Goal: Information Seeking & Learning: Learn about a topic

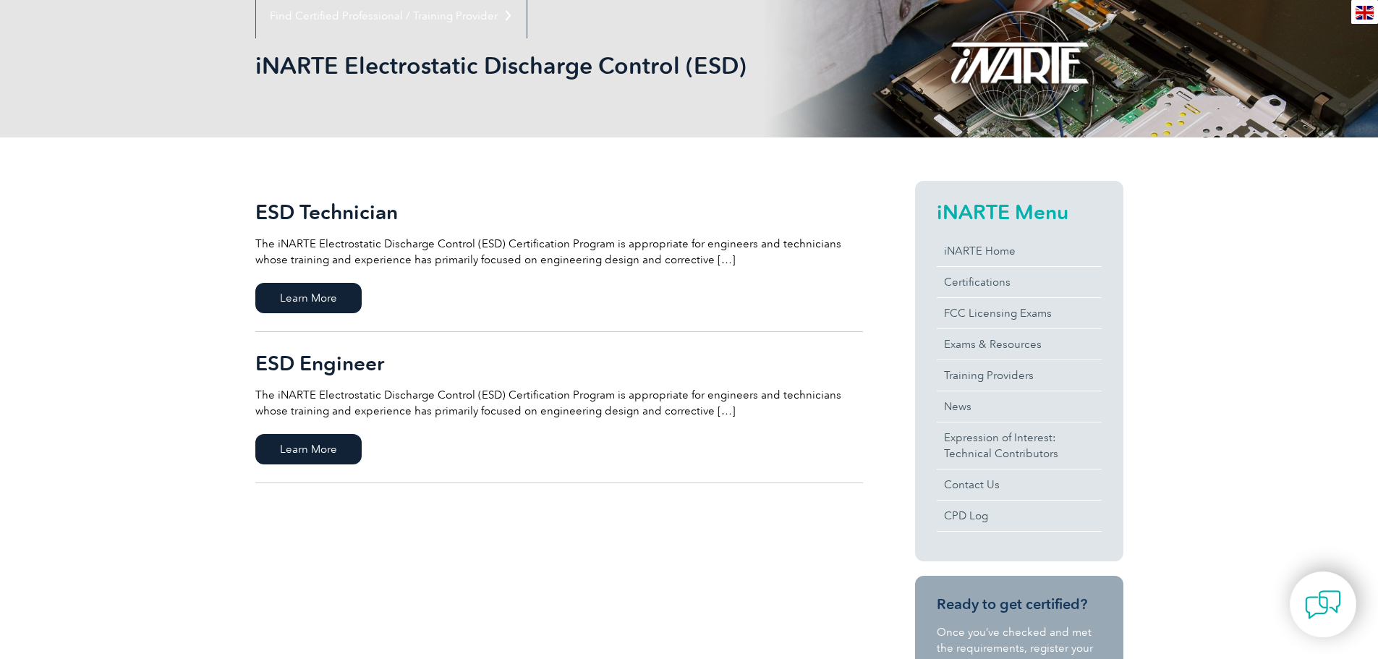
scroll to position [217, 0]
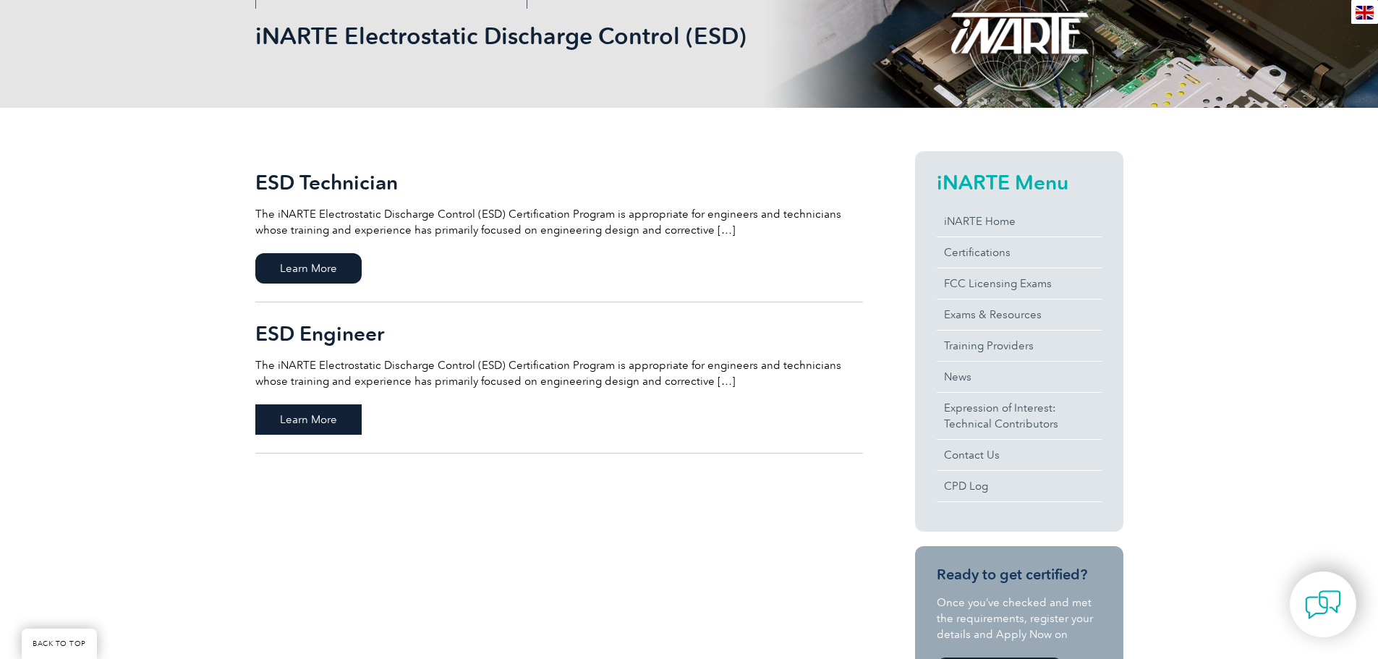
click at [309, 411] on span "Learn More" at bounding box center [308, 419] width 106 height 30
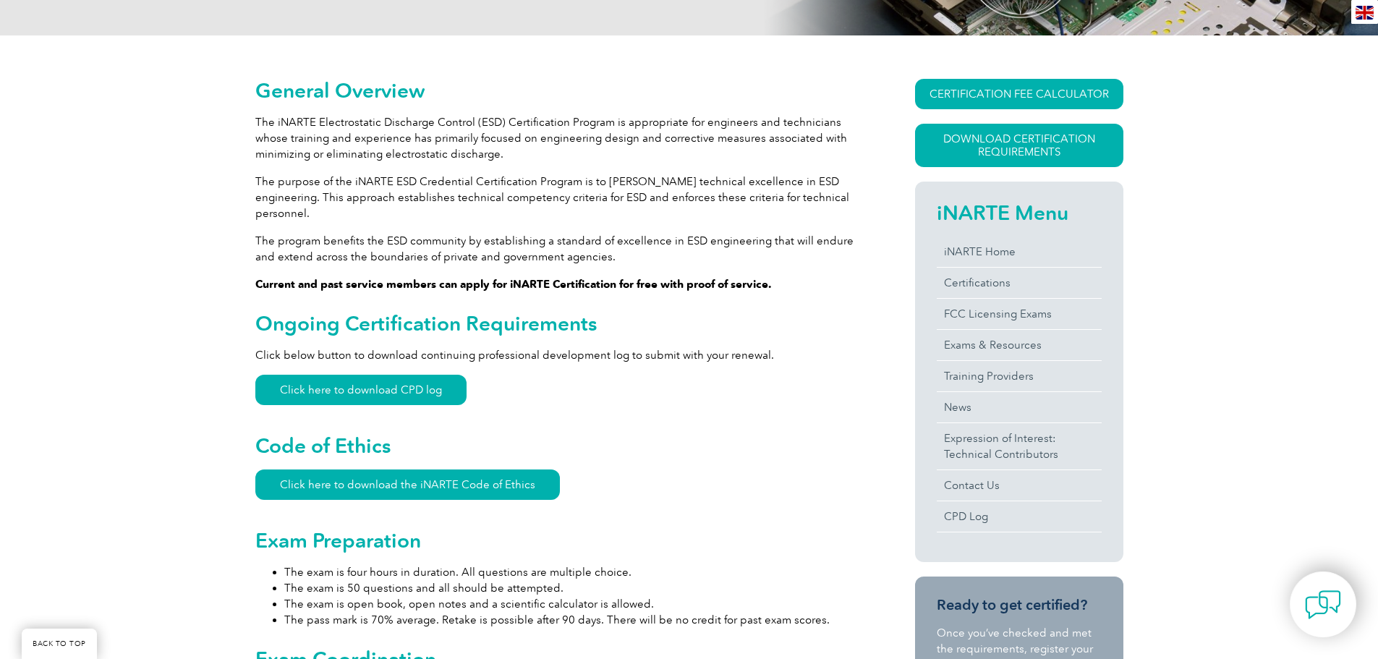
scroll to position [217, 0]
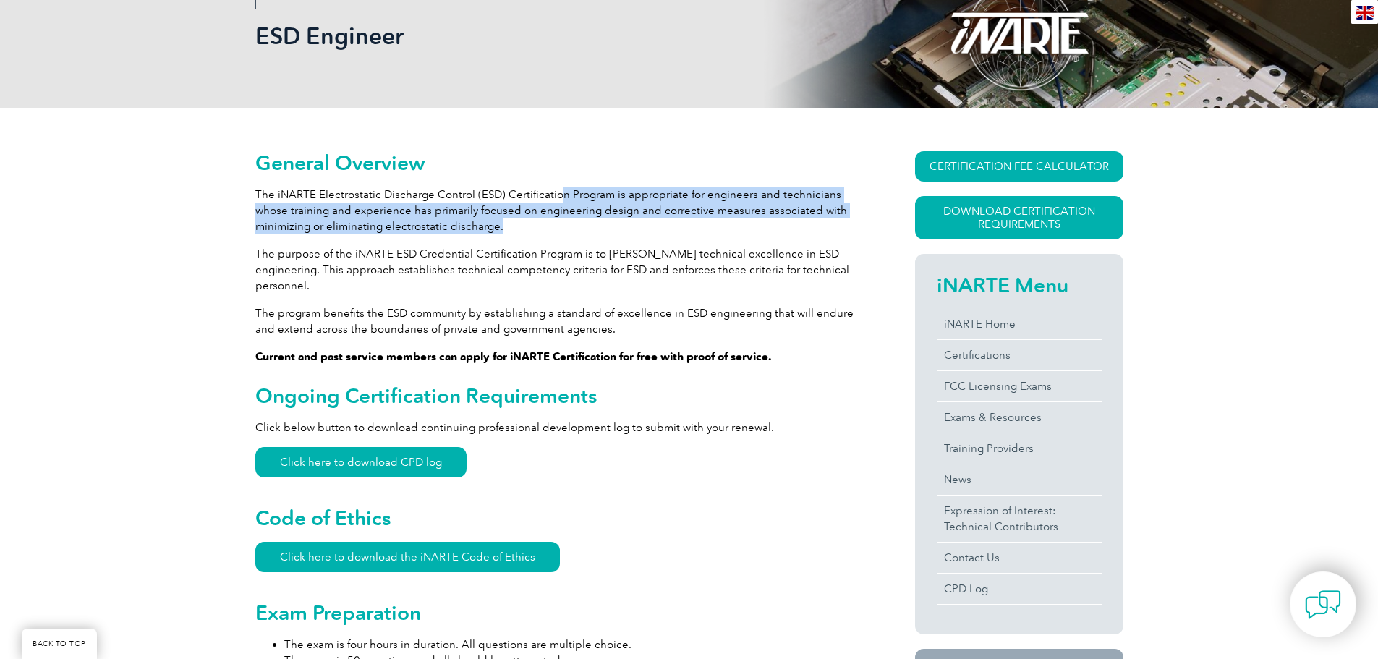
drag, startPoint x: 560, startPoint y: 194, endPoint x: 832, endPoint y: 228, distance: 274.7
click at [832, 228] on p "The iNARTE Electrostatic Discharge Control (ESD) Certification Program is appro…" at bounding box center [558, 211] width 607 height 48
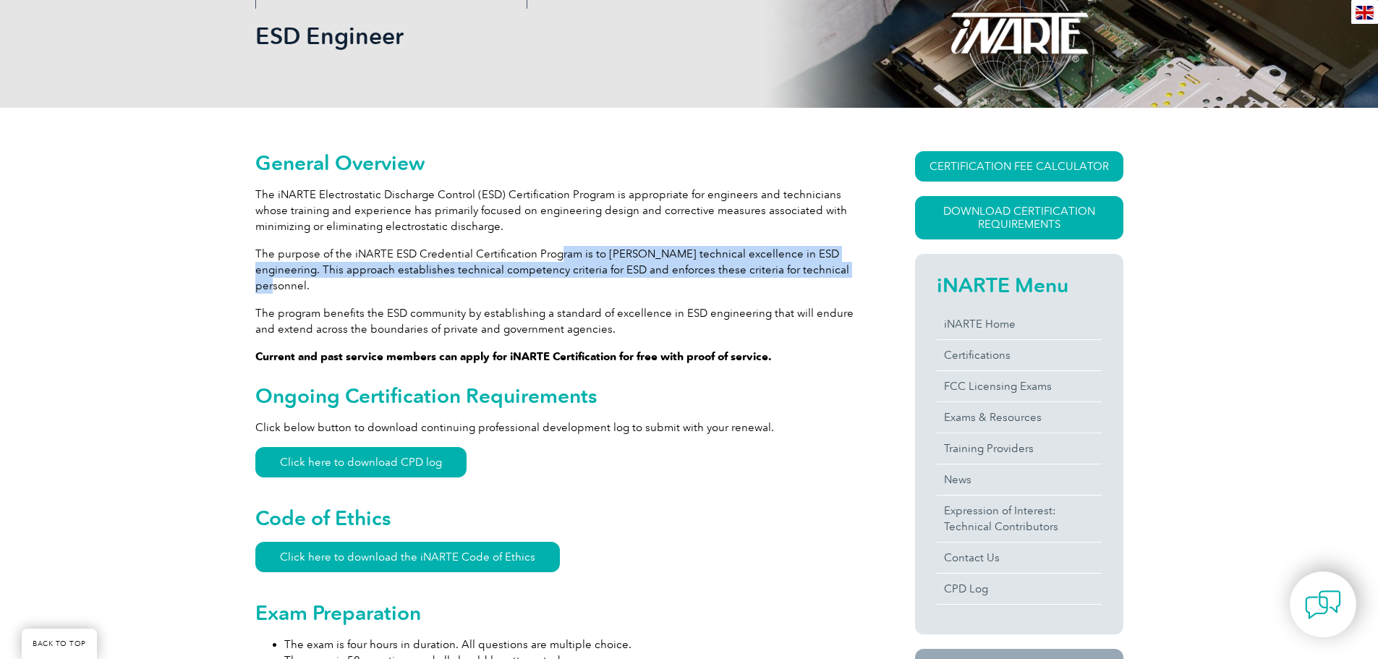
drag, startPoint x: 560, startPoint y: 251, endPoint x: 807, endPoint y: 272, distance: 247.5
click at [807, 272] on p "The purpose of the iNARTE ESD Credential Certification Program is to [PERSON_NA…" at bounding box center [558, 270] width 607 height 48
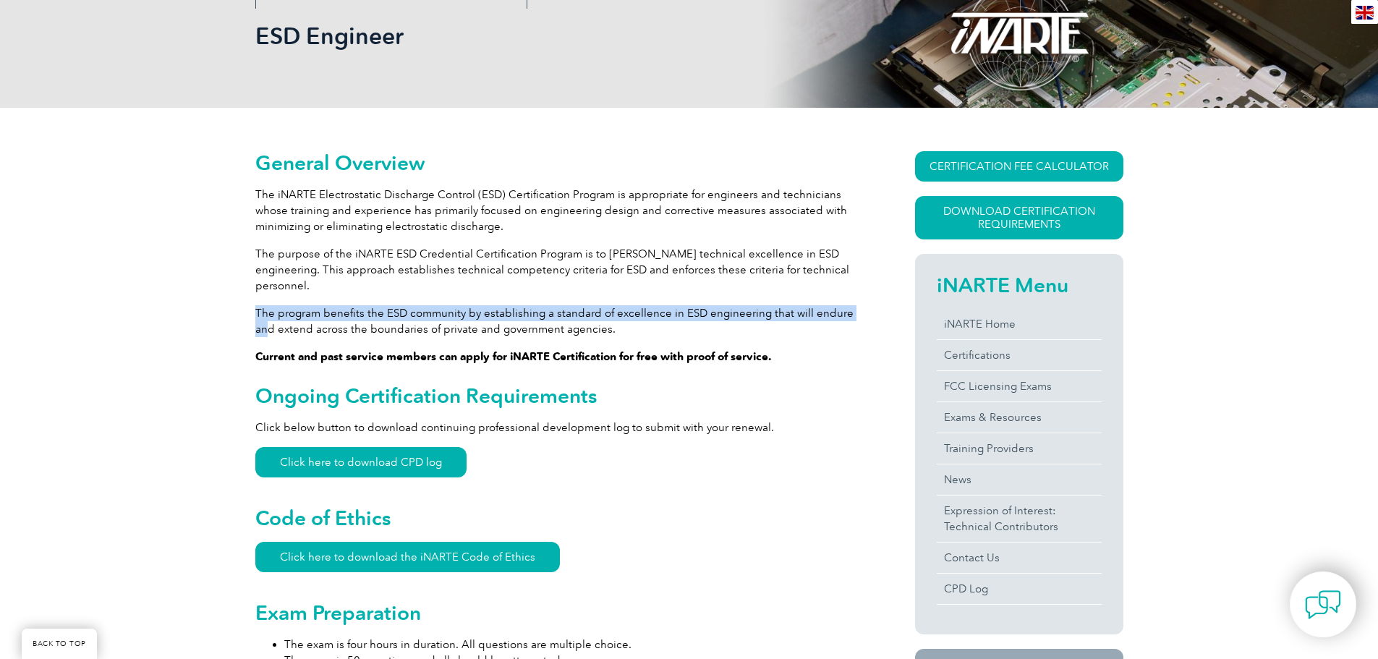
drag, startPoint x: 257, startPoint y: 299, endPoint x: 856, endPoint y: 299, distance: 599.5
click at [856, 305] on p "The program benefits the ESD community by establishing a standard of excellence…" at bounding box center [558, 321] width 607 height 32
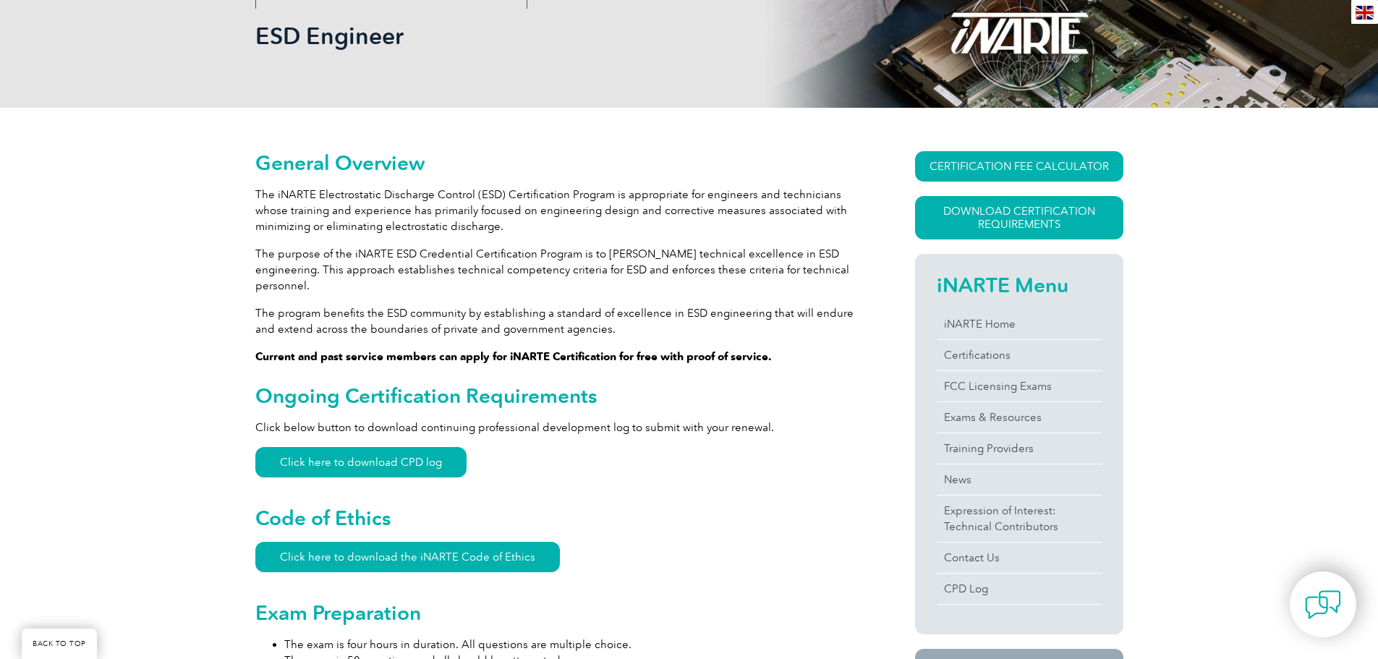
click at [819, 314] on p "The program benefits the ESD community by establishing a standard of excellence…" at bounding box center [558, 321] width 607 height 32
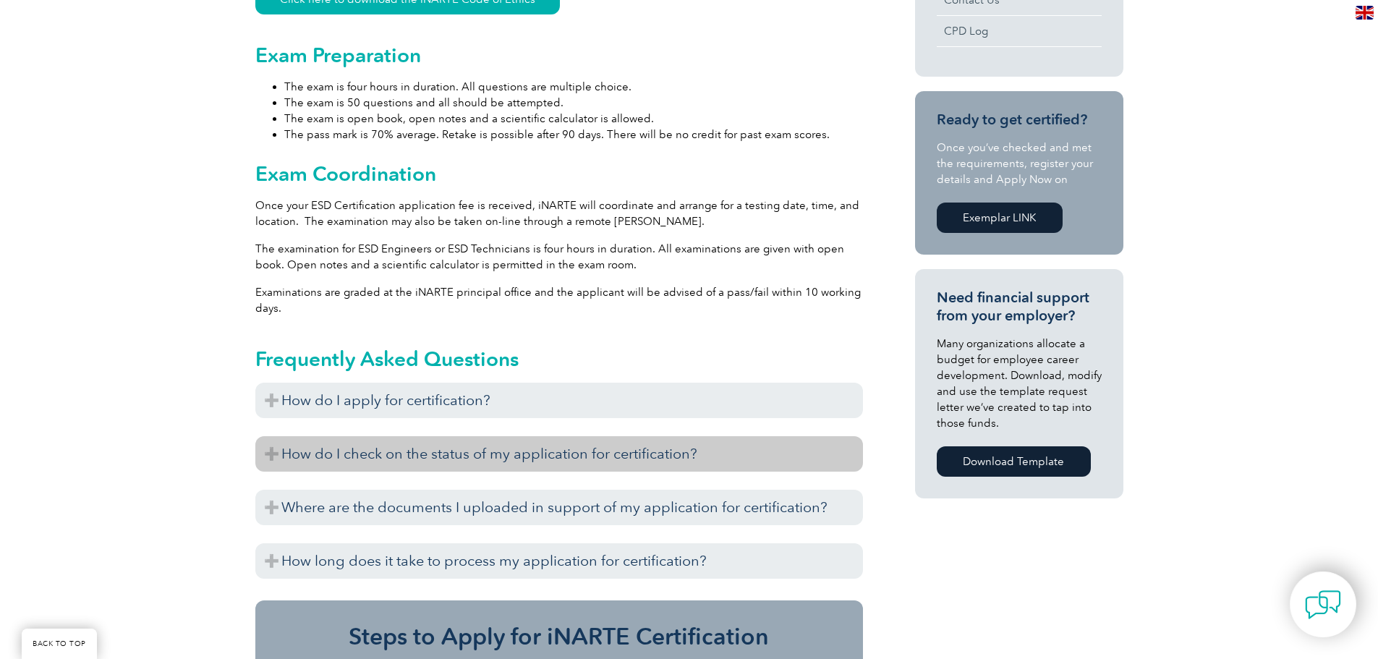
scroll to position [795, 0]
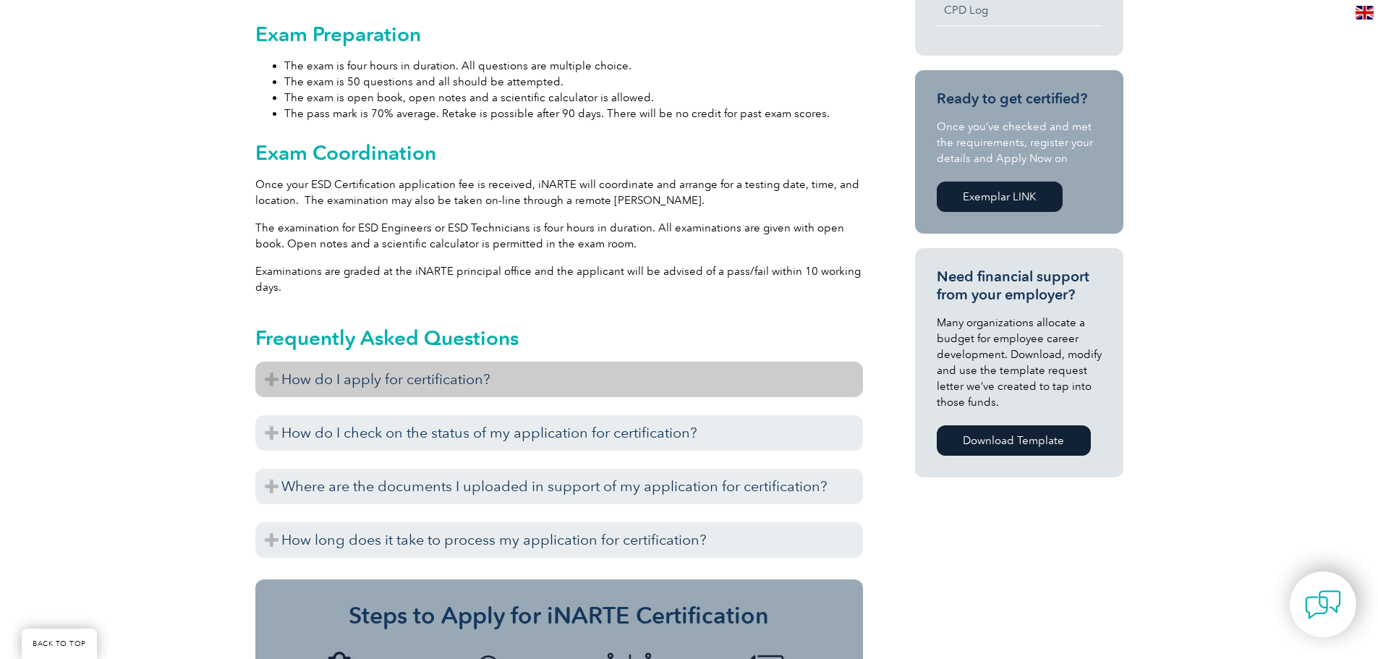
click at [482, 364] on h3 "How do I apply for certification?" at bounding box center [558, 379] width 607 height 35
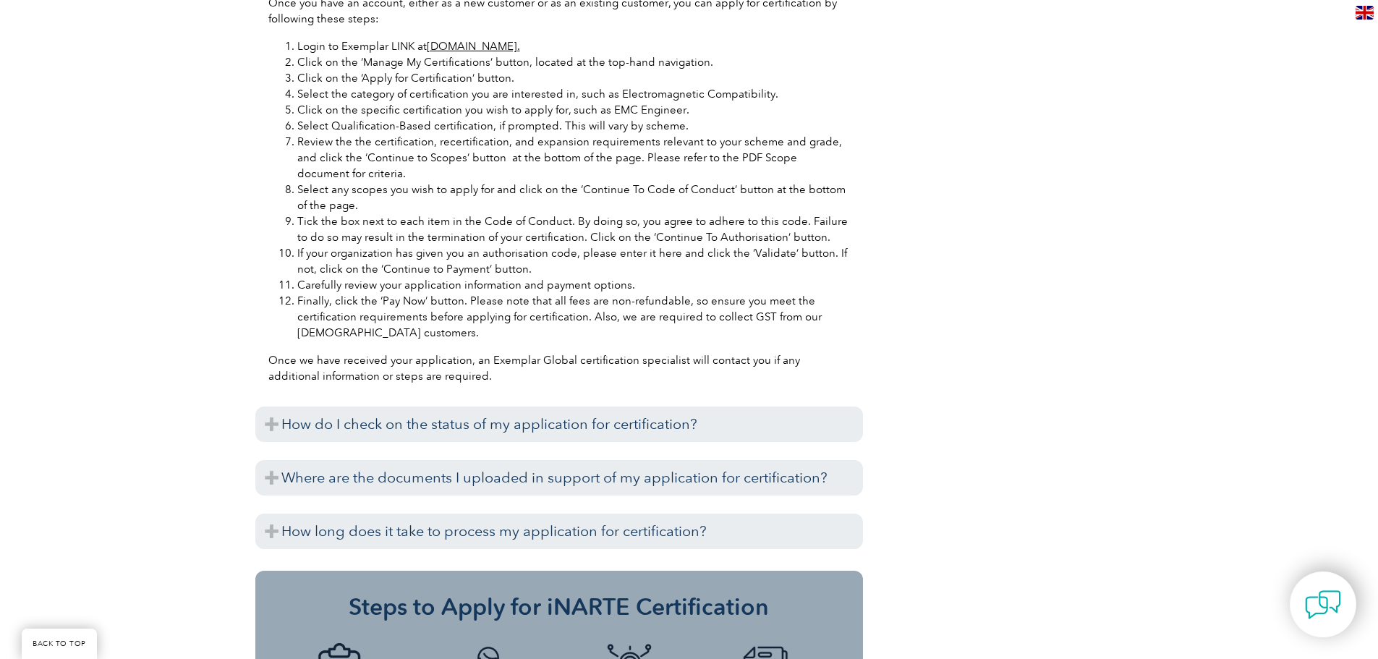
scroll to position [1446, 0]
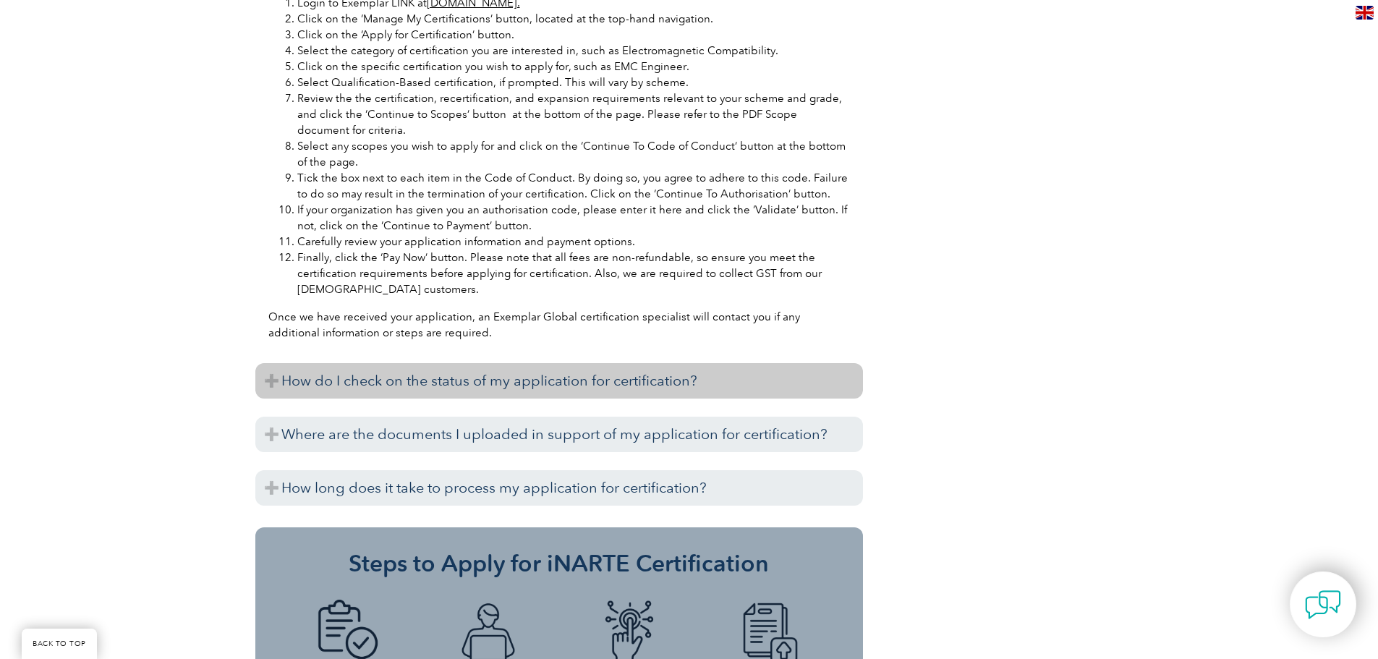
click at [417, 367] on h3 "How do I check on the status of my application for certification?" at bounding box center [558, 380] width 607 height 35
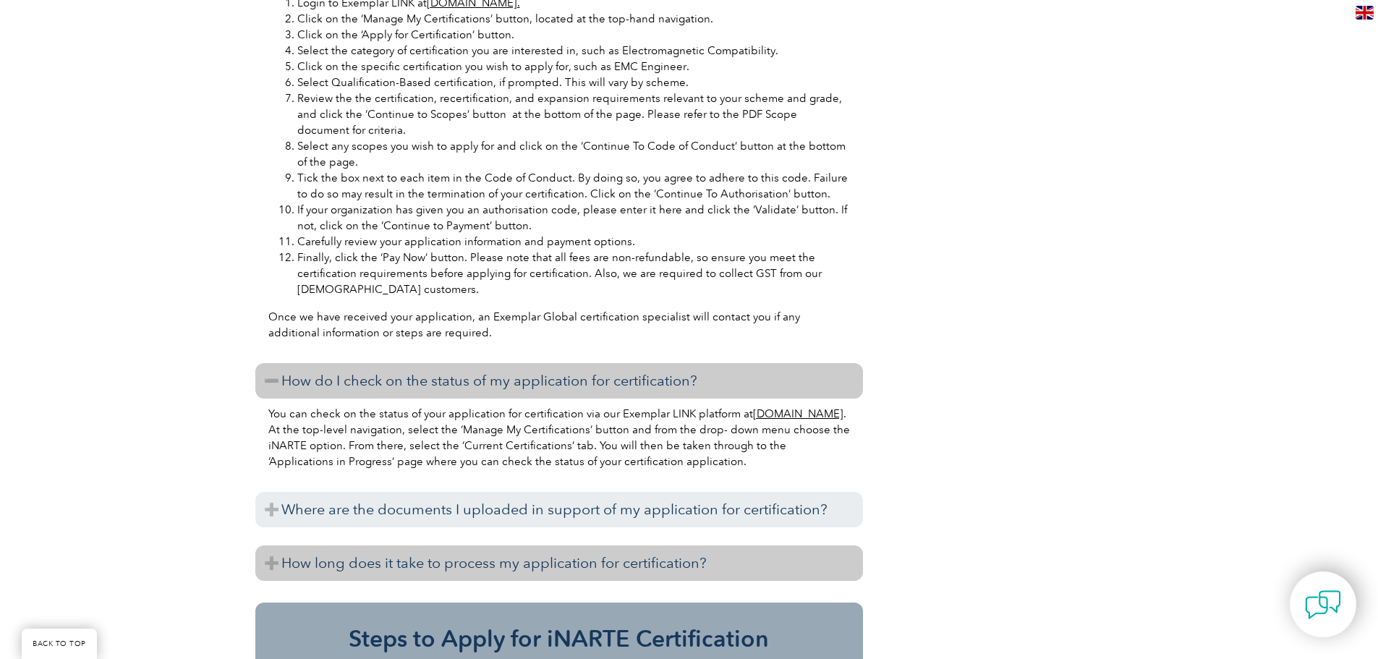
click at [407, 545] on h3 "How long does it take to process my application for certification?" at bounding box center [558, 562] width 607 height 35
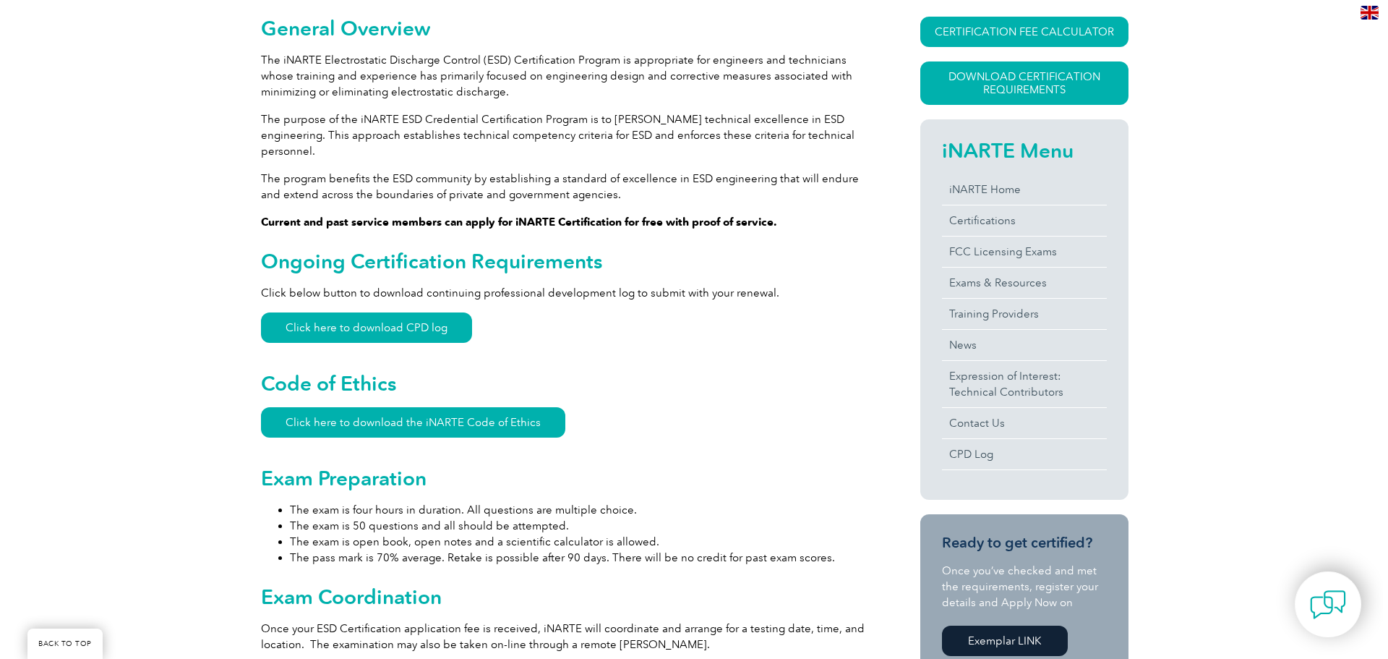
scroll to position [362, 0]
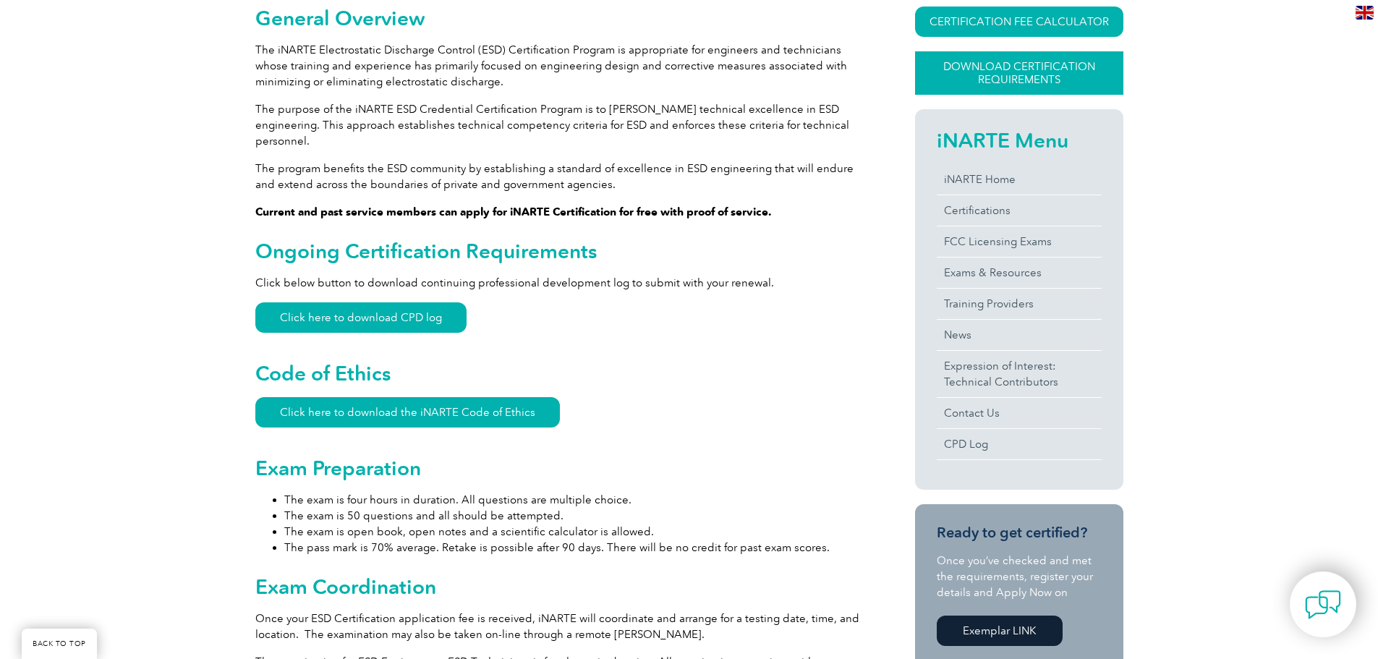
click at [1048, 82] on link "Download Certification Requirements" at bounding box center [1019, 72] width 208 height 43
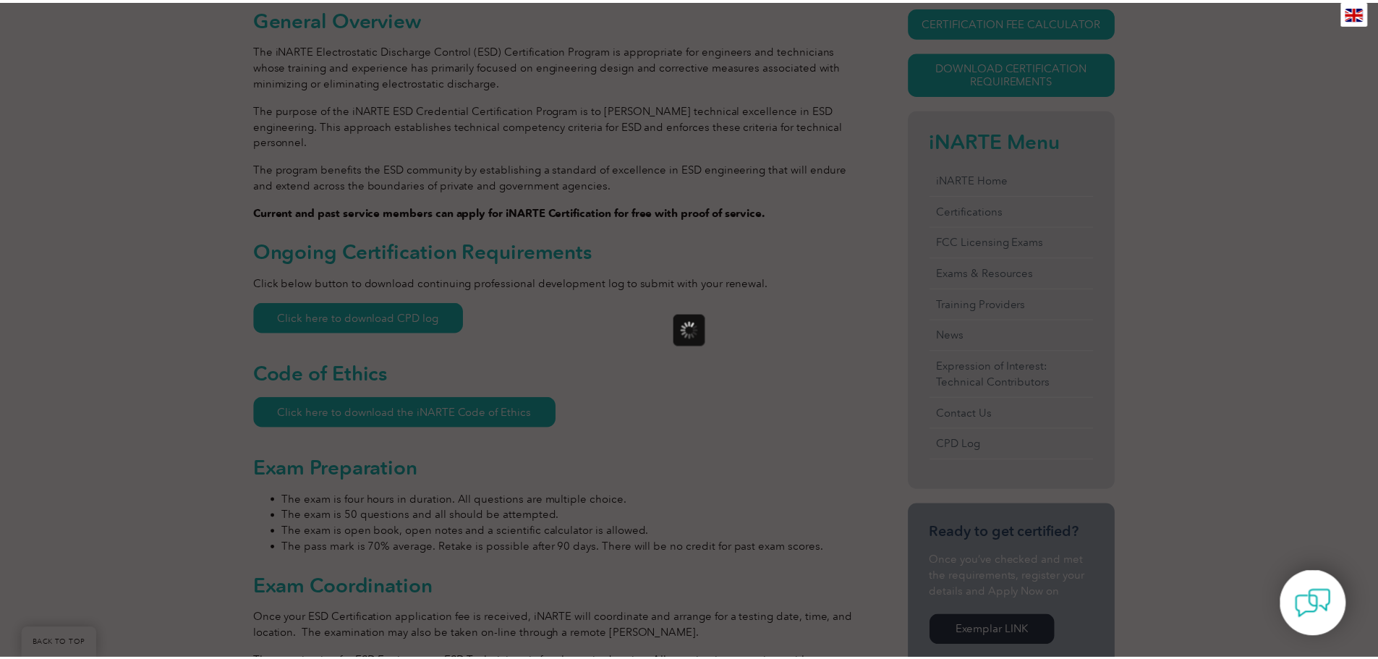
scroll to position [0, 0]
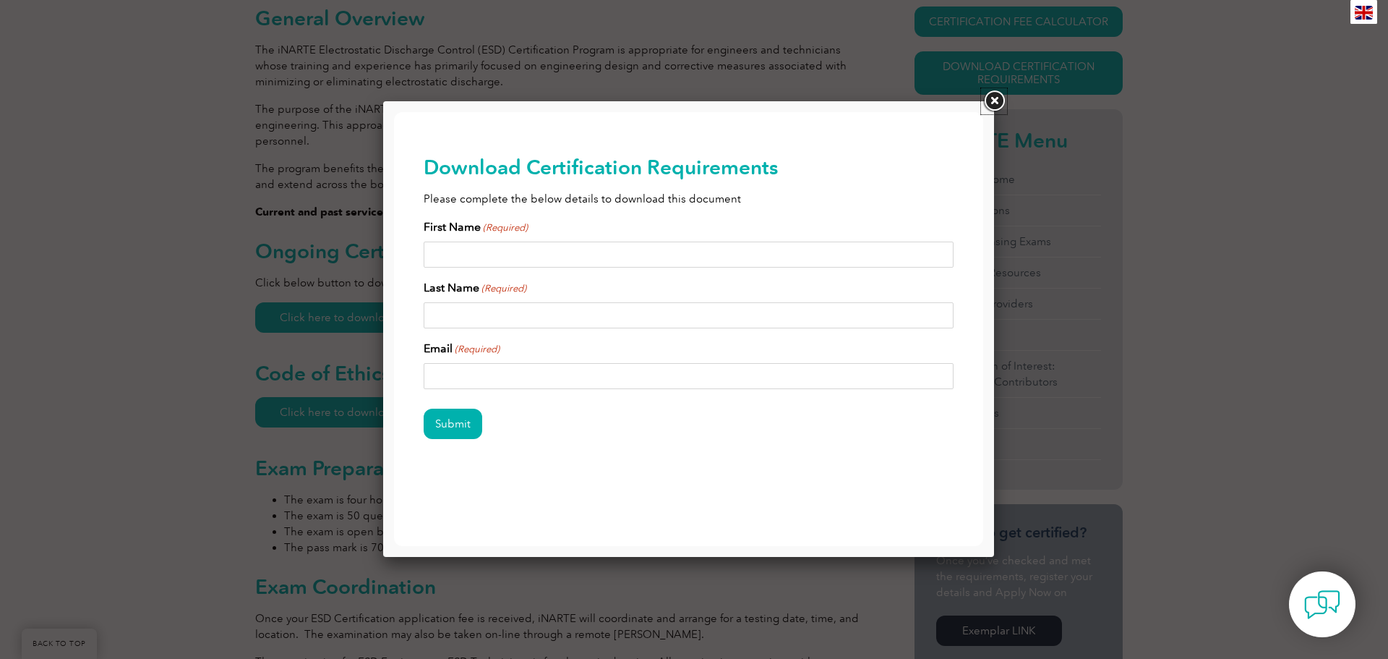
click at [985, 103] on link at bounding box center [994, 101] width 26 height 26
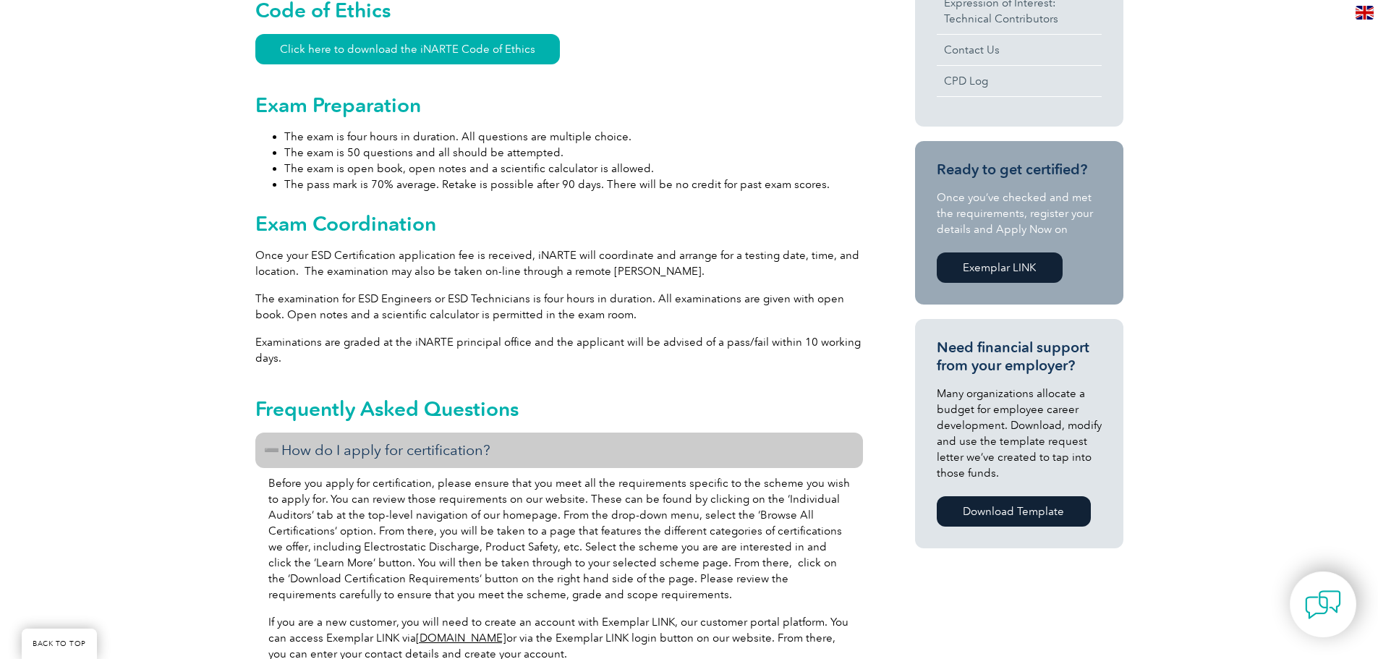
scroll to position [940, 0]
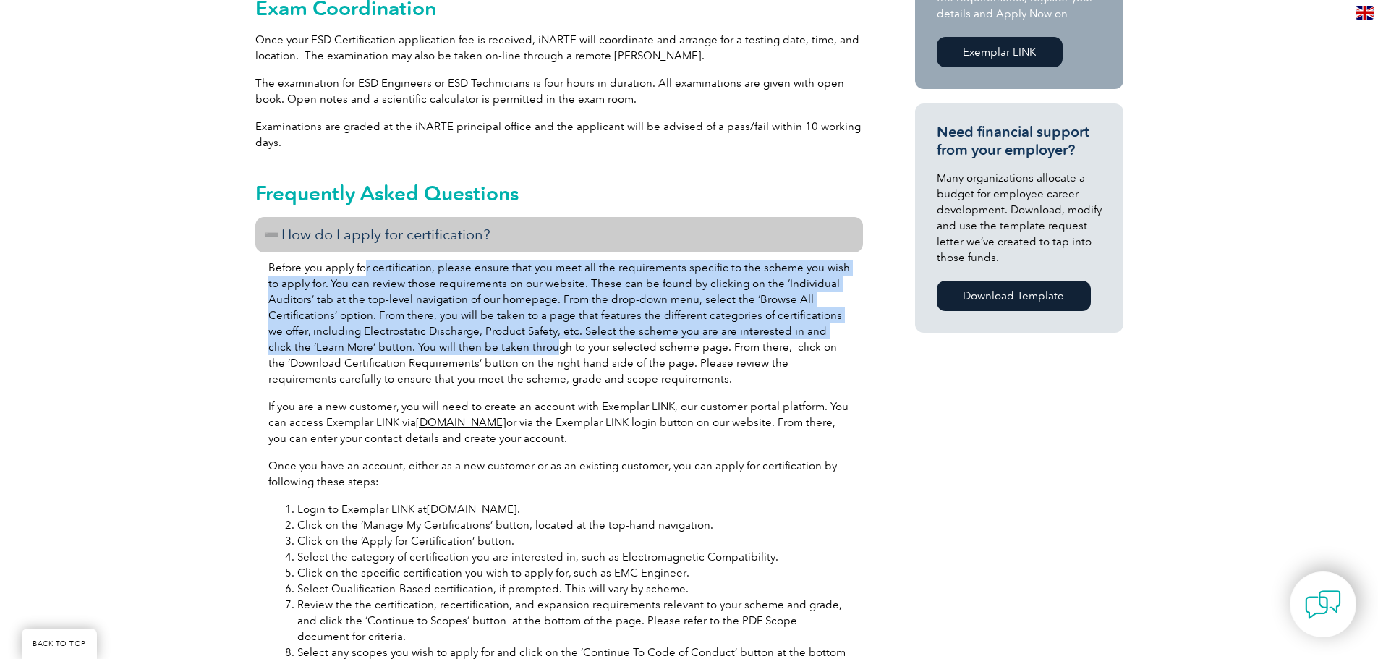
drag, startPoint x: 370, startPoint y: 247, endPoint x: 510, endPoint y: 335, distance: 165.3
click at [510, 335] on p "Before you apply for certification, please ensure that you meet all the require…" at bounding box center [558, 323] width 581 height 127
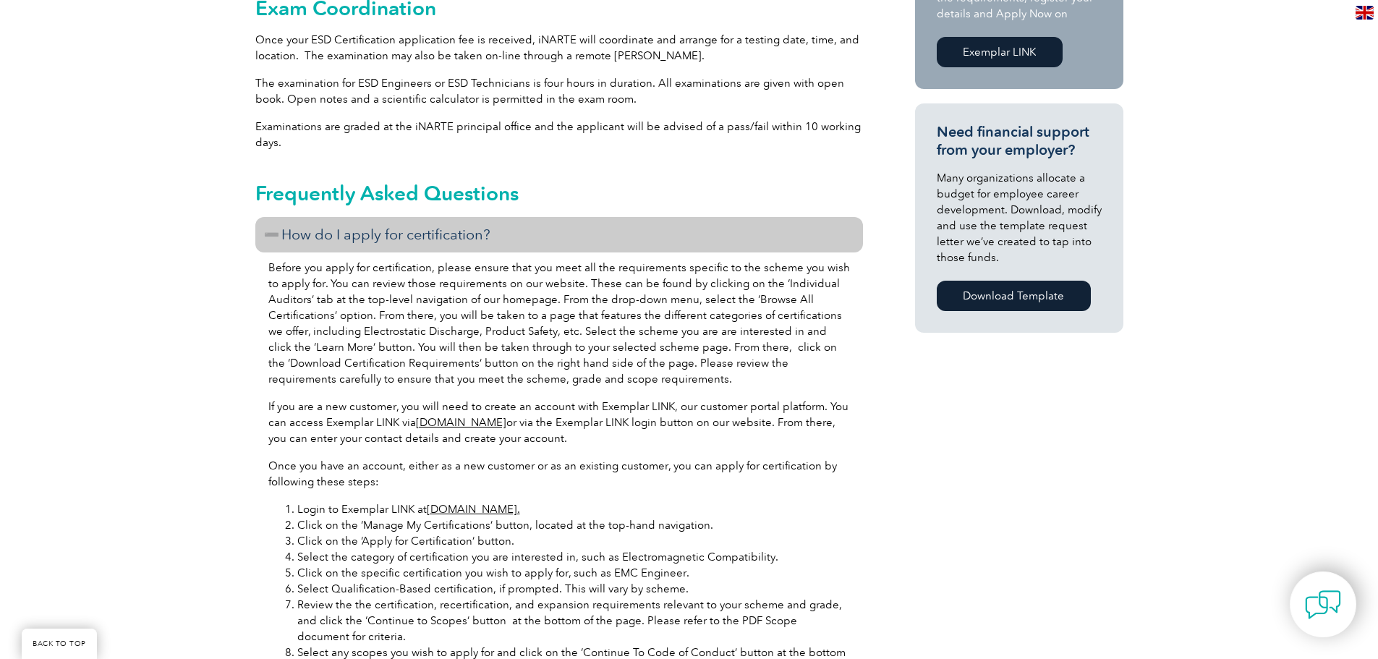
click at [576, 377] on div "Before you apply for certification, please ensure that you meet all the require…" at bounding box center [558, 555] width 607 height 606
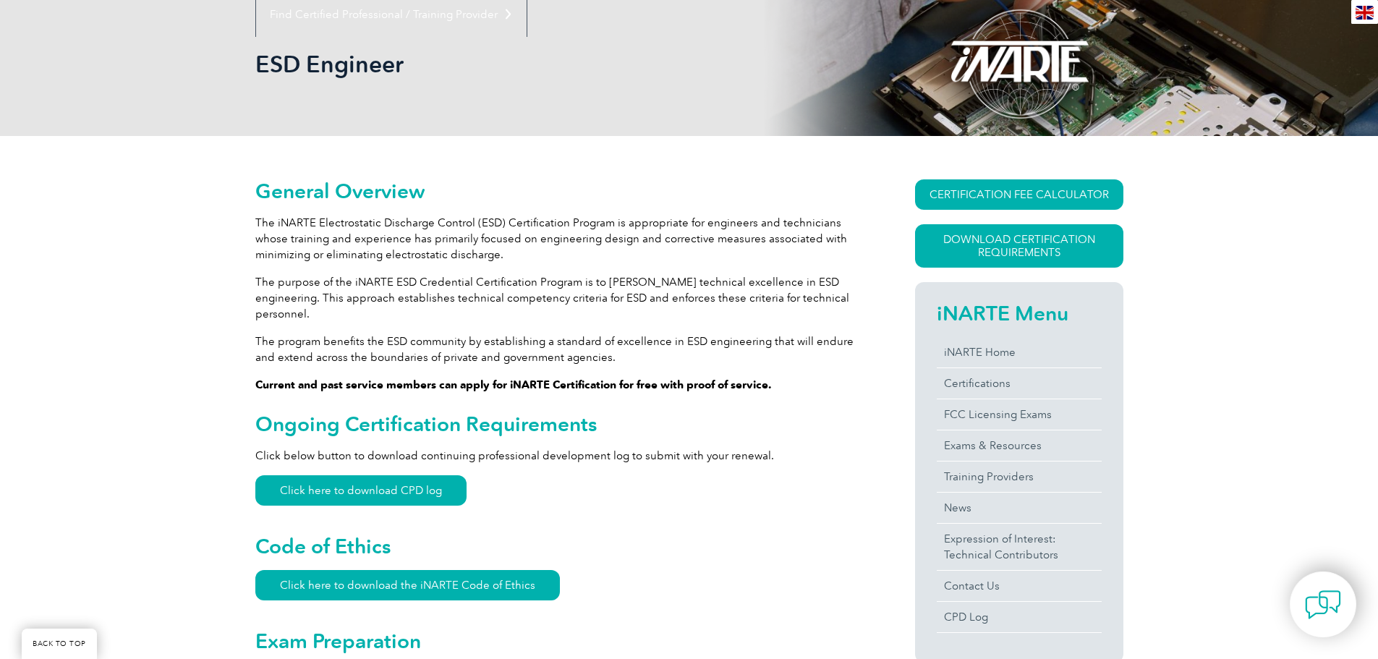
scroll to position [145, 0]
